Goal: Check status

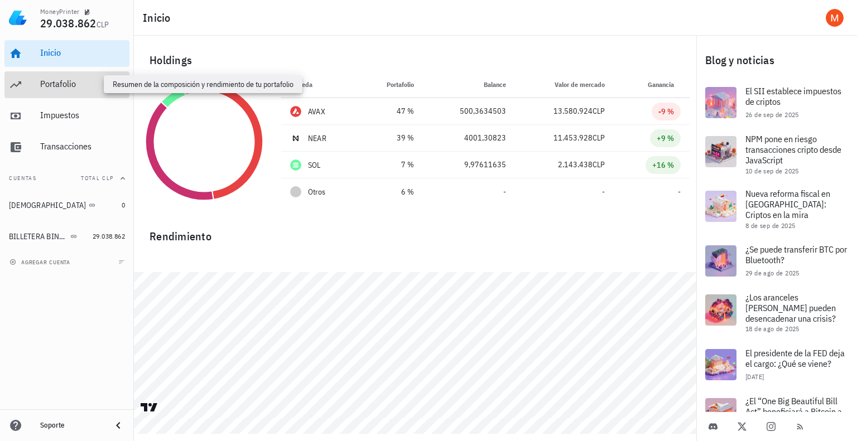
click at [64, 88] on div "Portafolio" at bounding box center [82, 84] width 85 height 11
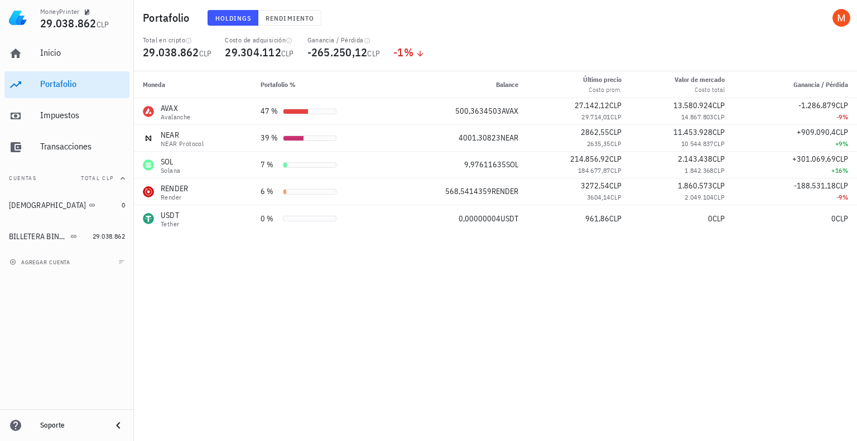
click at [818, 299] on div "Moneda Portafolio % Balance Último precio Costo prom. Valor [PERSON_NAME] Costo…" at bounding box center [495, 256] width 723 height 370
click at [59, 53] on div "Inicio" at bounding box center [82, 52] width 85 height 11
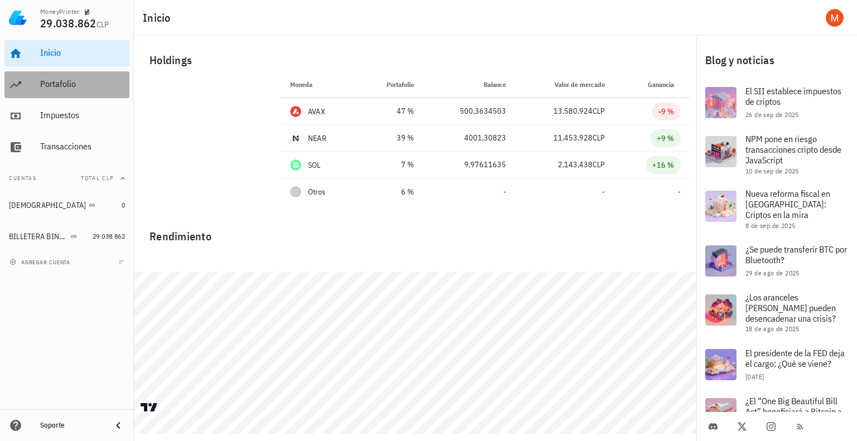
click at [80, 88] on div "Portafolio" at bounding box center [82, 84] width 85 height 11
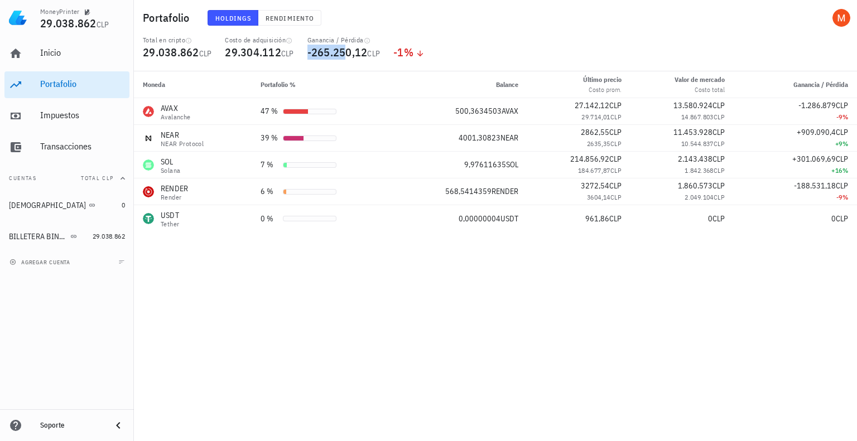
drag, startPoint x: 310, startPoint y: 49, endPoint x: 356, endPoint y: 47, distance: 45.8
click at [356, 47] on div "Ganancia / Pérdida -265.250,12 CLP" at bounding box center [344, 54] width 86 height 36
click at [370, 54] on span "CLP" at bounding box center [373, 54] width 13 height 10
